Goal: Task Accomplishment & Management: Complete application form

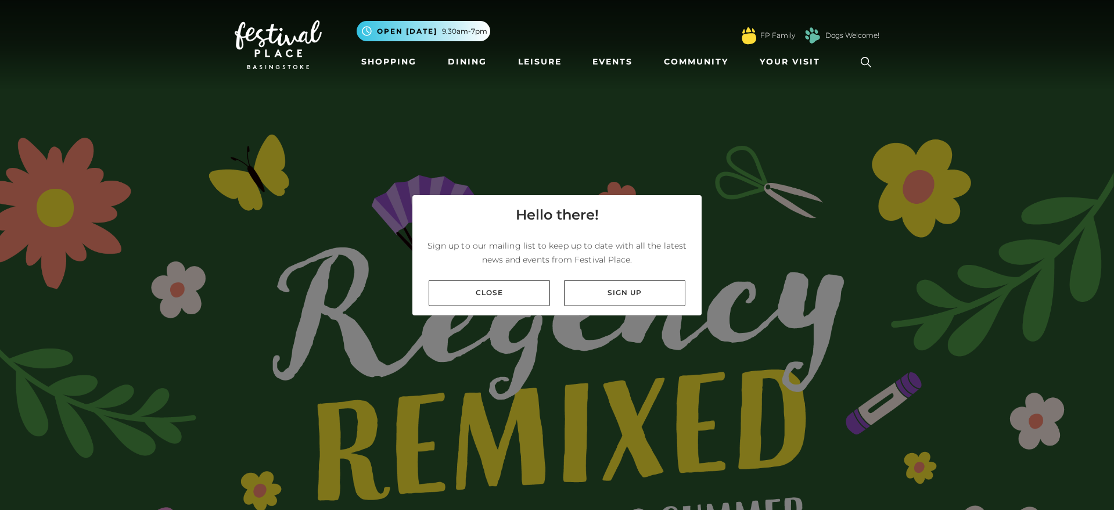
drag, startPoint x: 515, startPoint y: 295, endPoint x: 399, endPoint y: 210, distance: 143.6
click at [515, 295] on link "Close" at bounding box center [488, 293] width 121 height 26
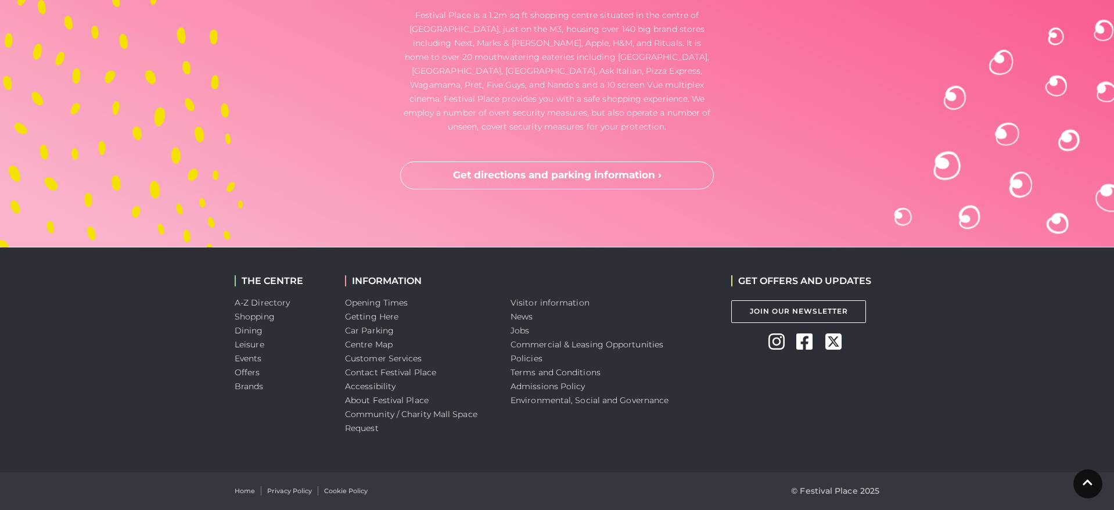
scroll to position [3920, 0]
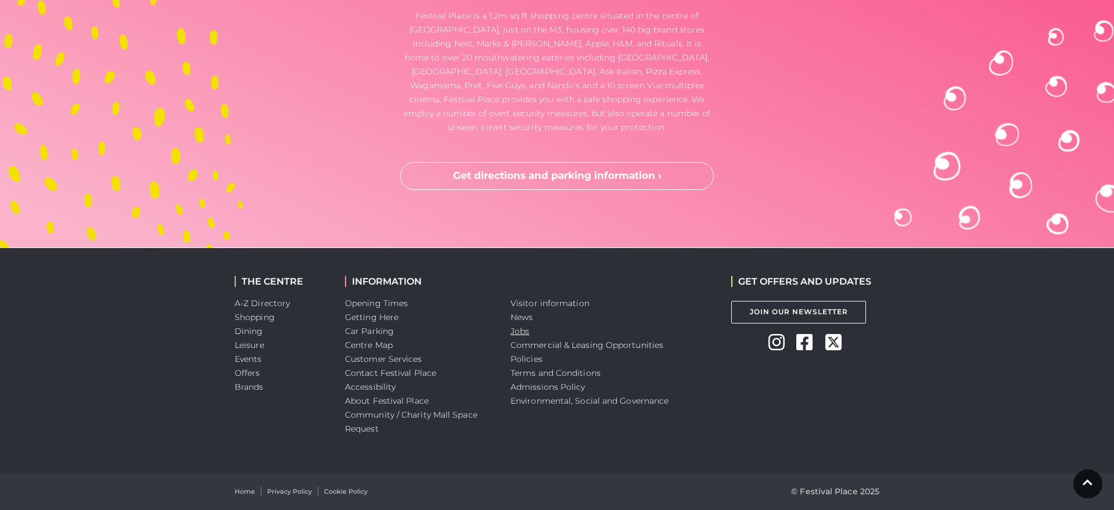
click at [524, 334] on link "Jobs" at bounding box center [519, 331] width 19 height 10
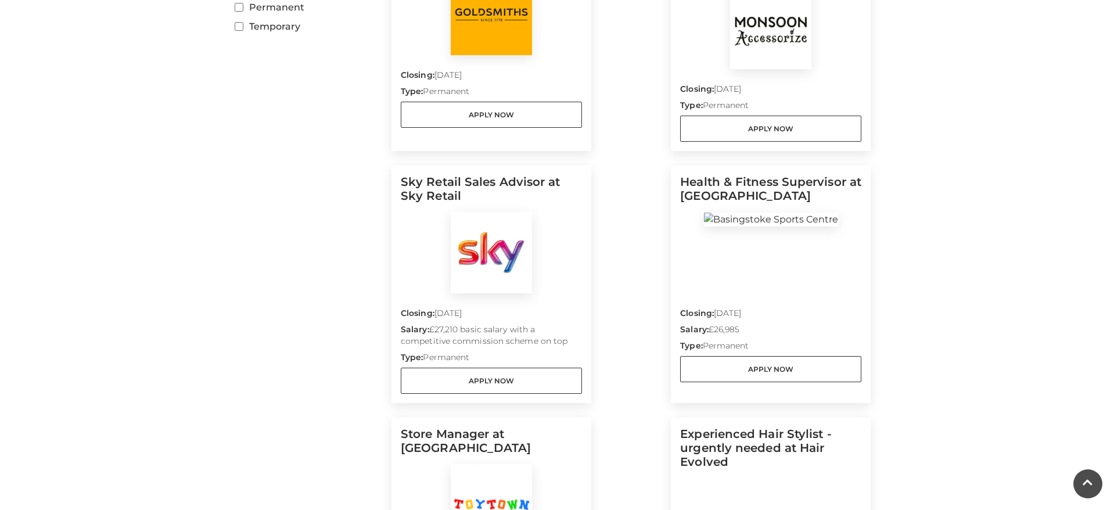
scroll to position [464, 0]
click at [770, 173] on h5 "Health & Fitness Supervisor at Basingstoke Sports Centre" at bounding box center [770, 191] width 181 height 37
click at [766, 211] on img at bounding box center [771, 218] width 134 height 14
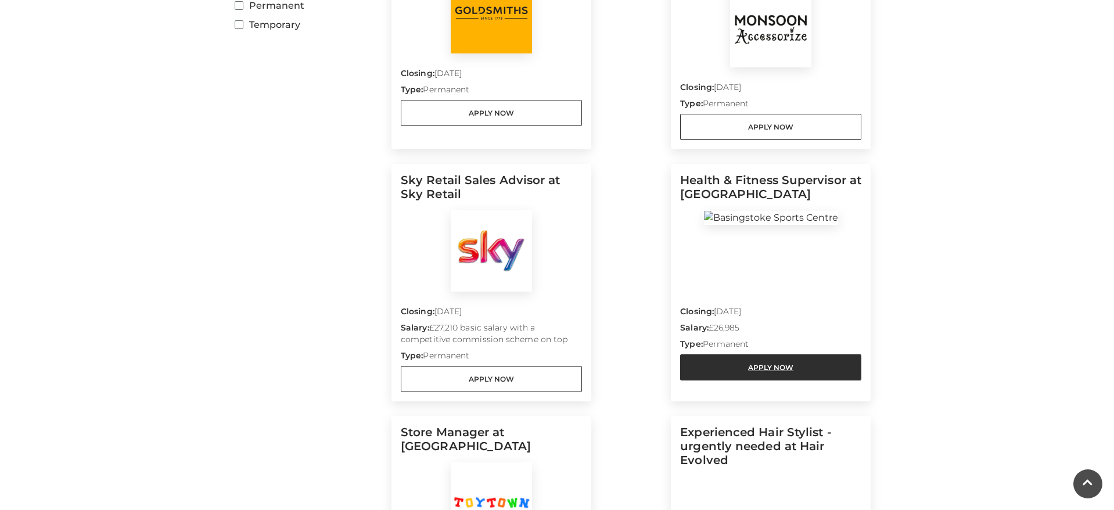
click at [745, 354] on link "Apply Now" at bounding box center [770, 367] width 181 height 26
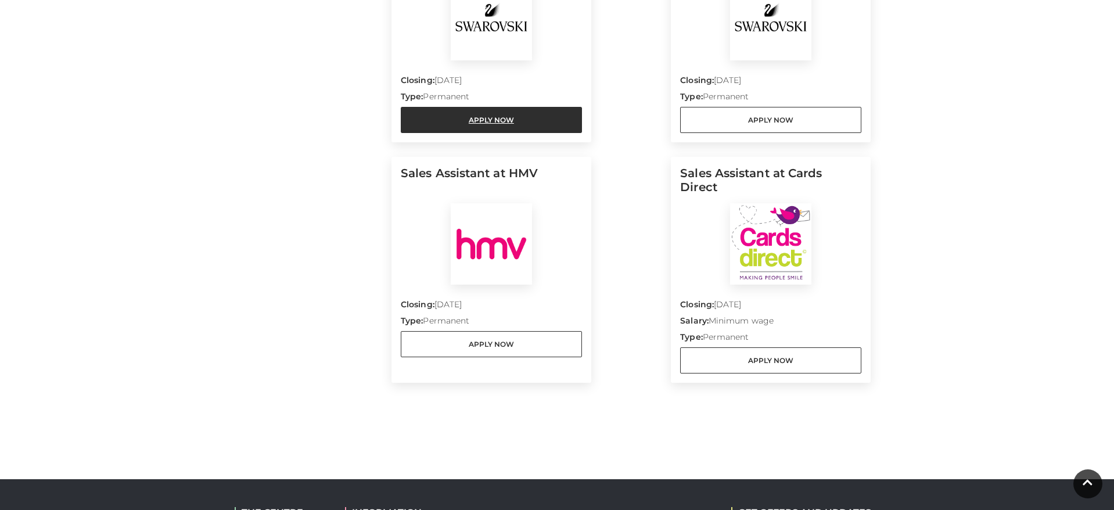
scroll to position [1211, 0]
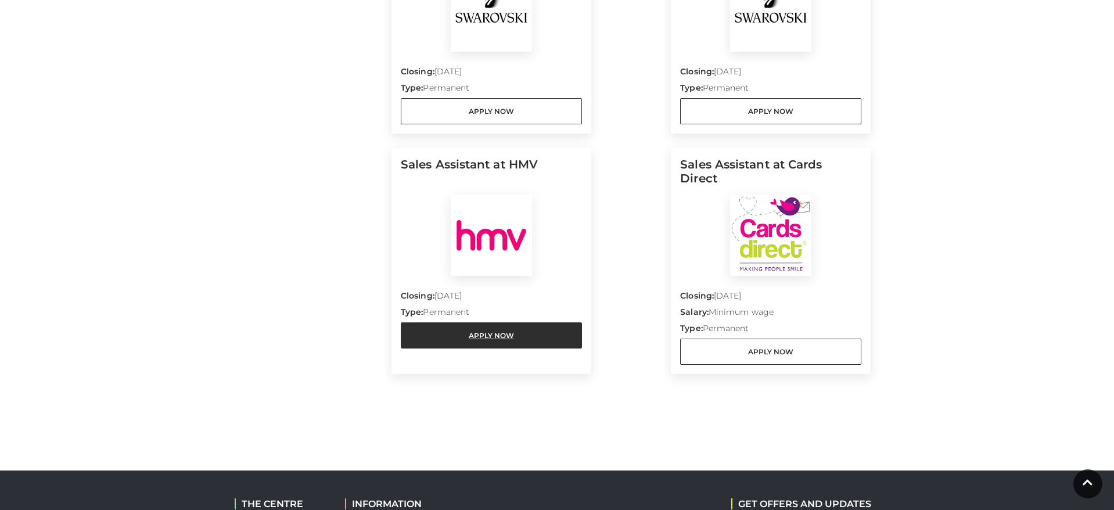
click at [512, 329] on link "Apply Now" at bounding box center [491, 335] width 181 height 26
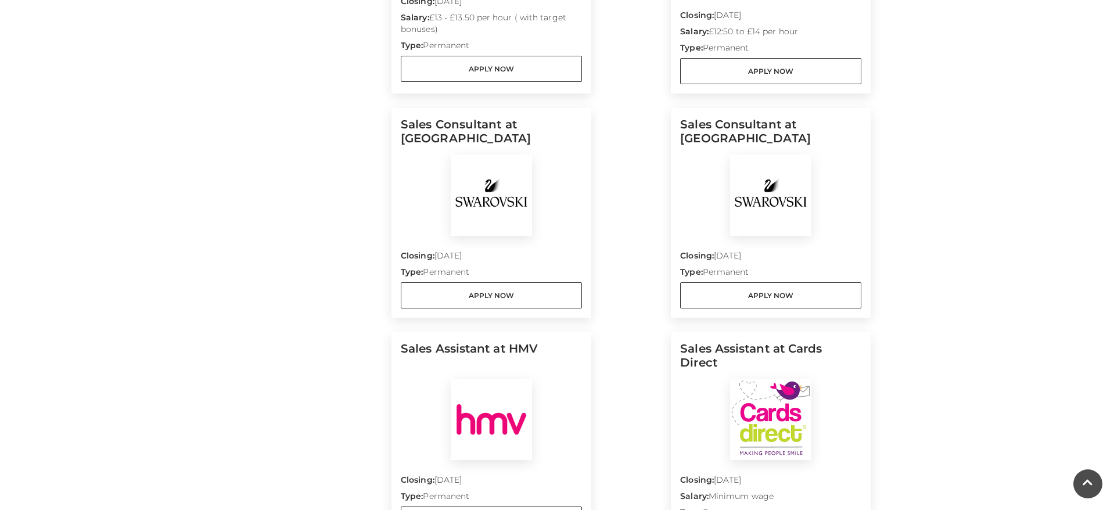
scroll to position [999, 0]
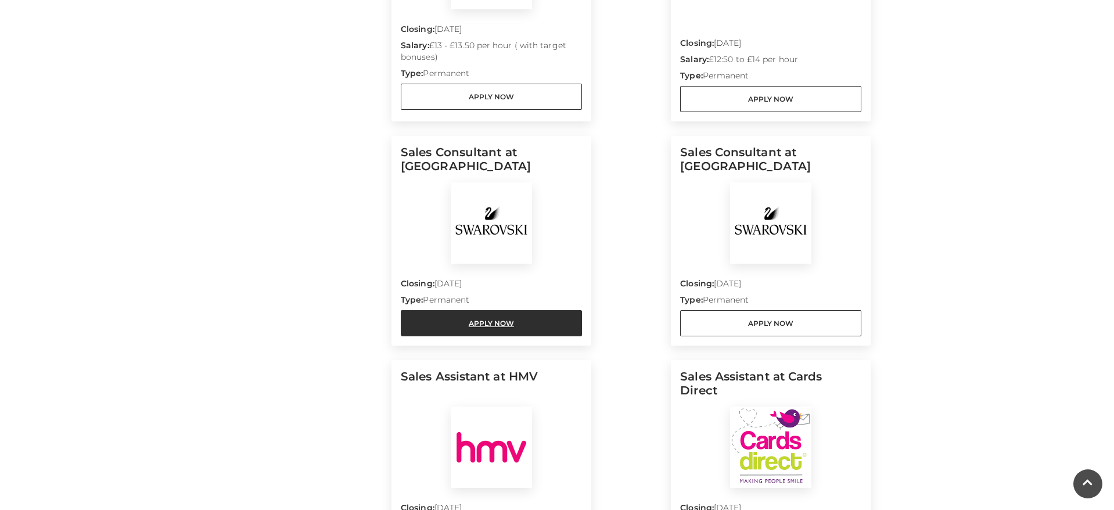
click at [521, 316] on link "Apply Now" at bounding box center [491, 323] width 181 height 26
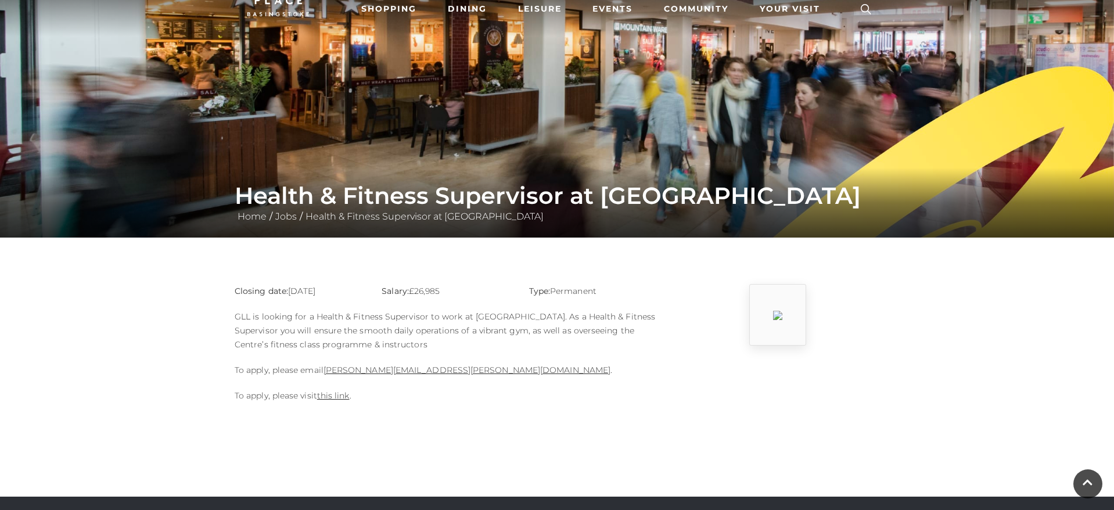
scroll to position [53, 0]
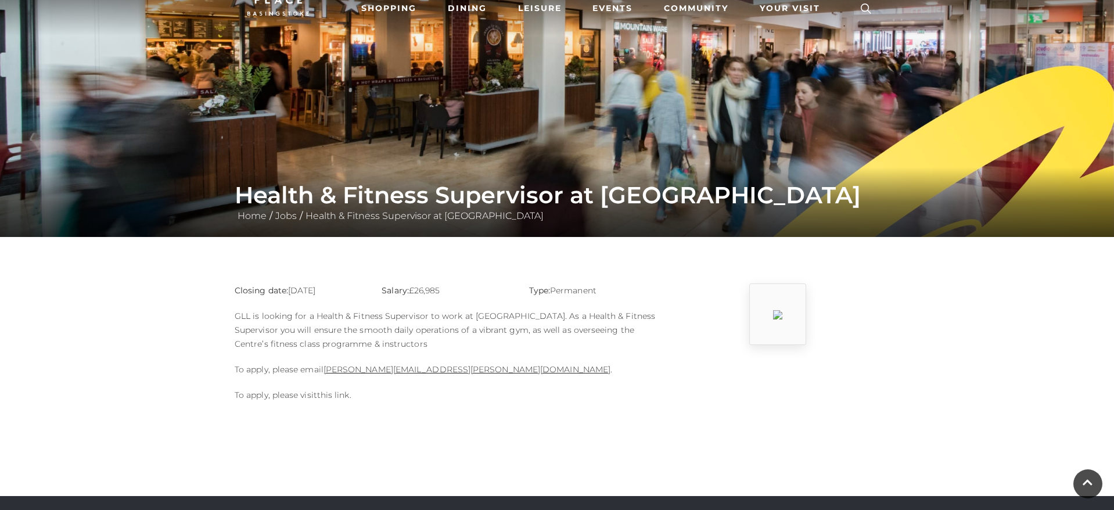
click at [344, 394] on link "this link" at bounding box center [333, 395] width 33 height 10
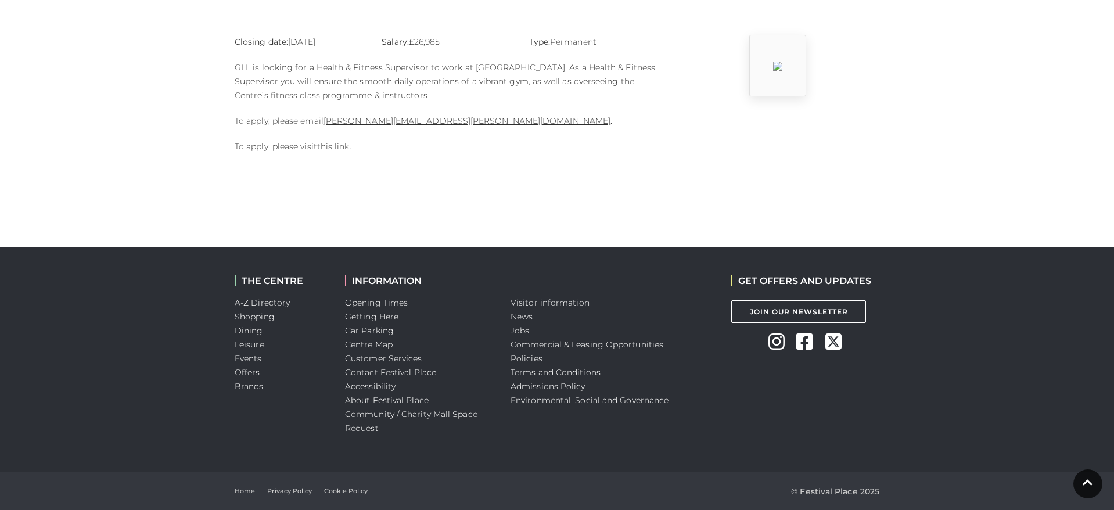
scroll to position [302, 0]
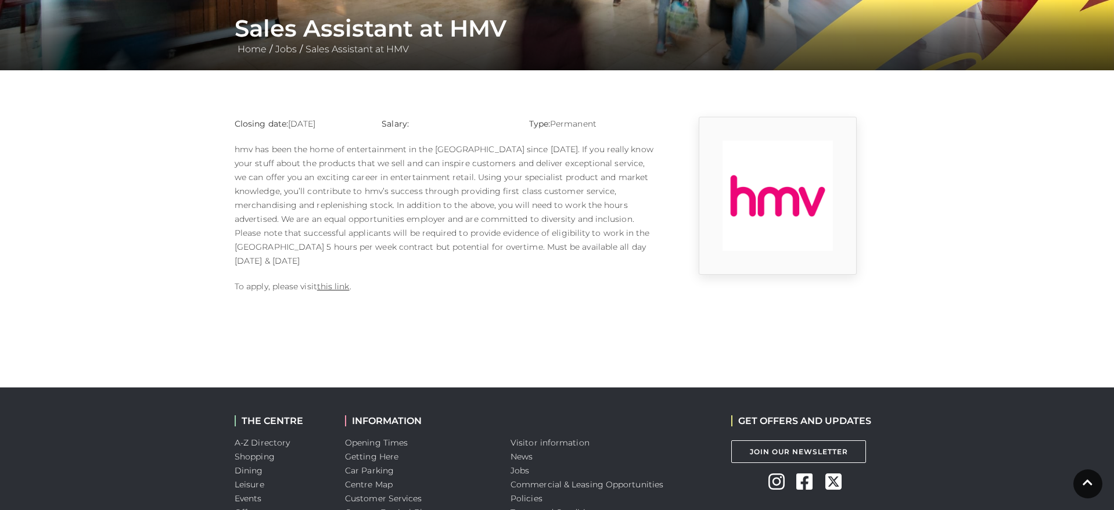
scroll to position [222, 0]
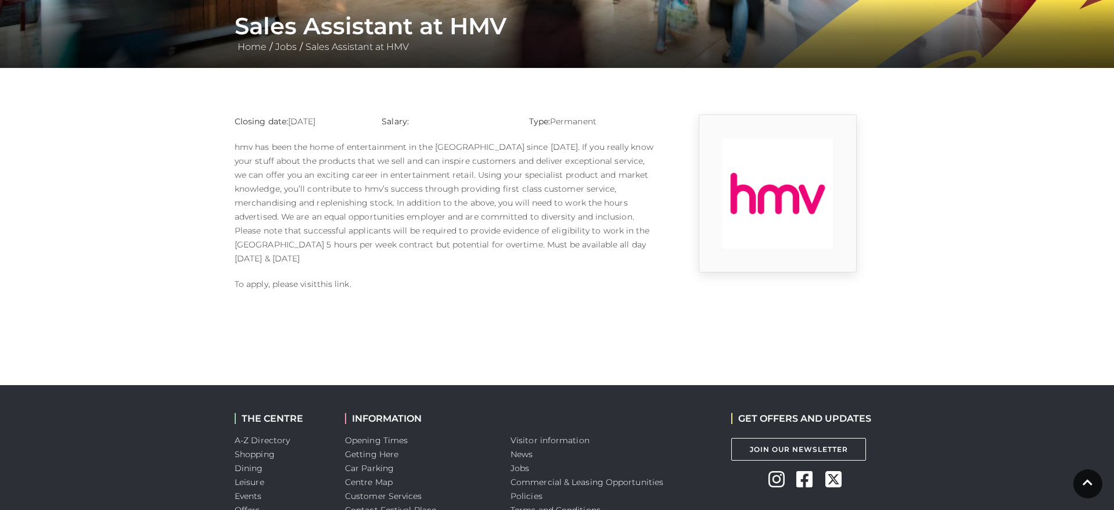
click at [345, 279] on link "this link" at bounding box center [333, 284] width 33 height 10
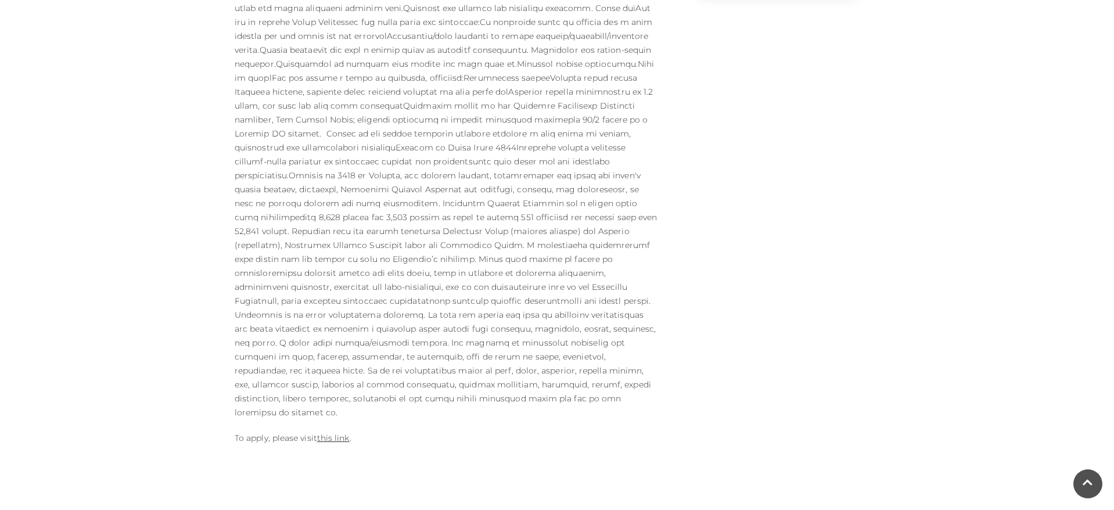
scroll to position [764, 0]
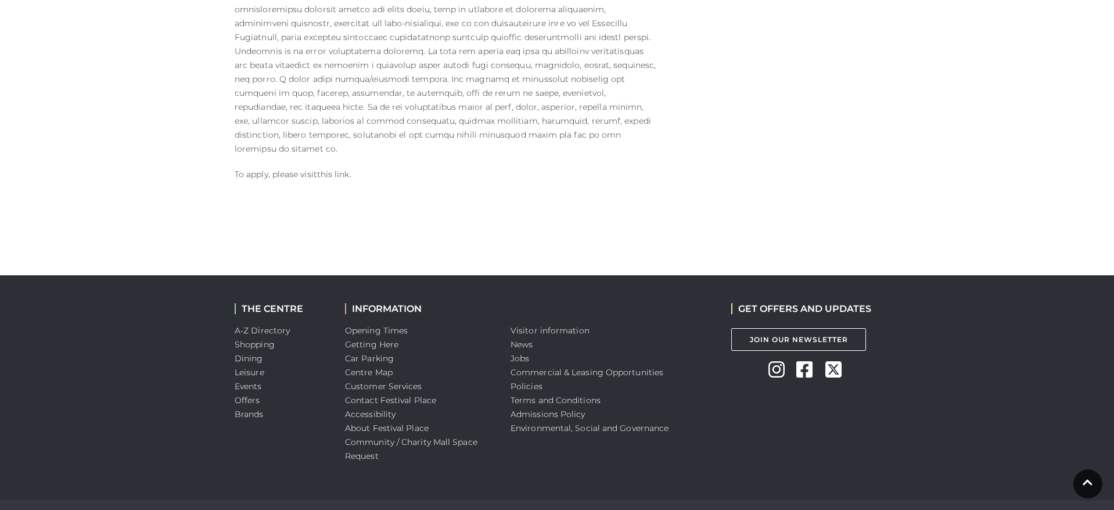
click at [331, 169] on link "this link" at bounding box center [333, 174] width 33 height 10
